Goal: Task Accomplishment & Management: Use online tool/utility

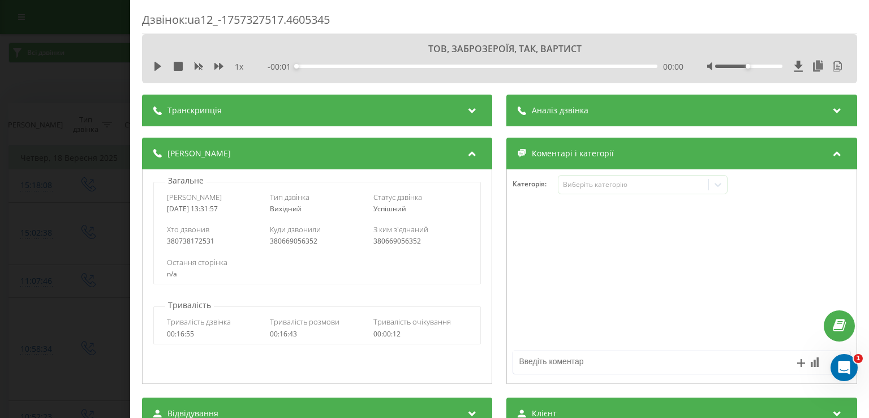
click at [163, 66] on div "1 x" at bounding box center [204, 66] width 102 height 11
click at [154, 66] on icon at bounding box center [157, 66] width 9 height 9
click at [312, 66] on div "00:45" at bounding box center [477, 66] width 360 height 3
click at [328, 63] on div "- 15:53 00:46 00:46" at bounding box center [475, 66] width 415 height 11
click at [332, 68] on div "- 15:51 00:48 00:48" at bounding box center [475, 66] width 415 height 11
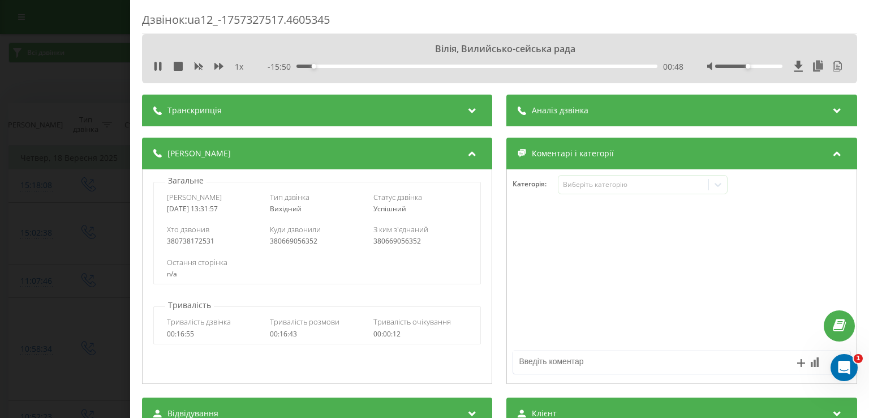
click at [242, 65] on span "1 x" at bounding box center [239, 66] width 8 height 11
click at [237, 67] on span "1 x" at bounding box center [239, 66] width 8 height 11
click at [213, 65] on div "1 x" at bounding box center [204, 66] width 102 height 11
click at [158, 64] on icon at bounding box center [157, 66] width 9 height 9
